Goal: Submit feedback/report problem

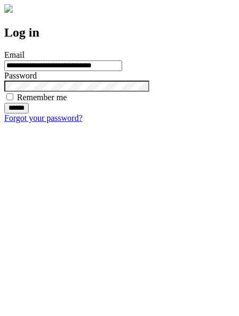
type input "**********"
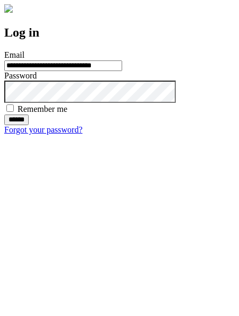
click at [29, 125] on input "******" at bounding box center [16, 120] width 24 height 11
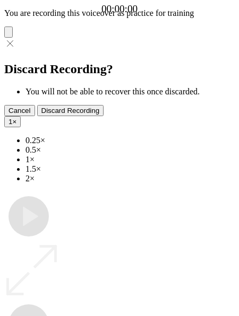
type input "**********"
